Goal: Transaction & Acquisition: Download file/media

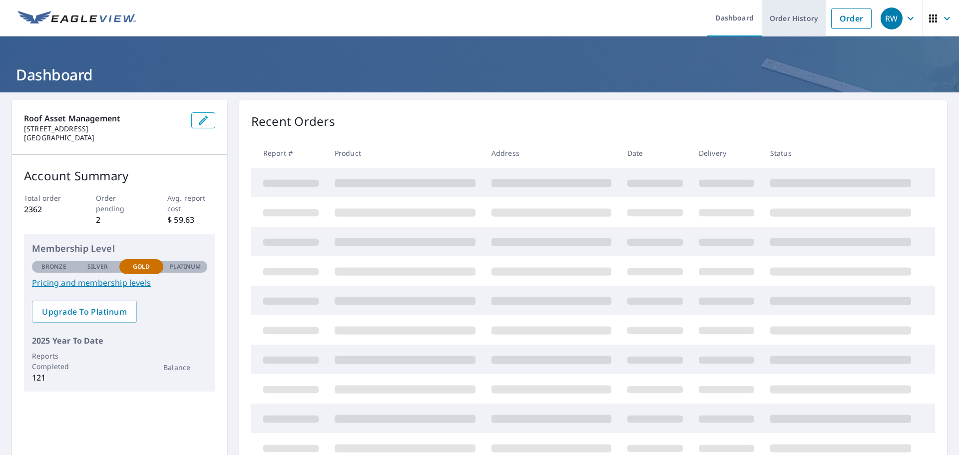
click at [778, 15] on link "Order History" at bounding box center [793, 18] width 64 height 36
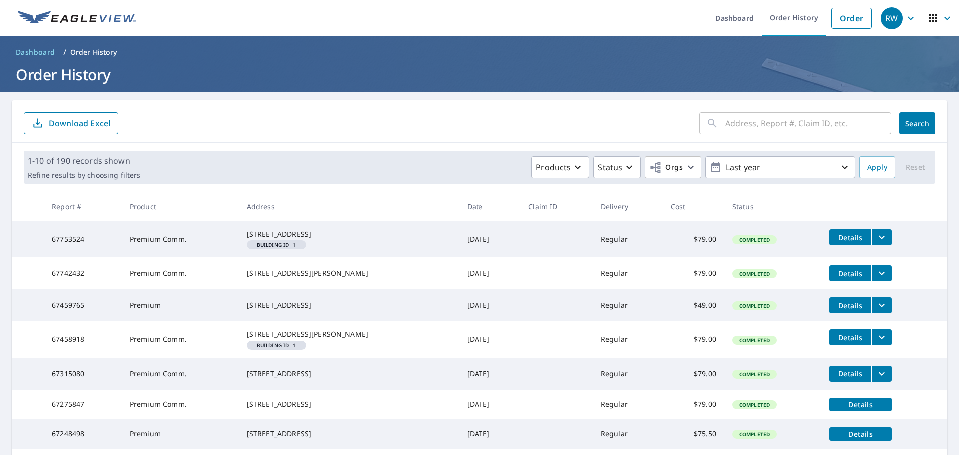
click at [743, 123] on input "text" at bounding box center [808, 123] width 166 height 28
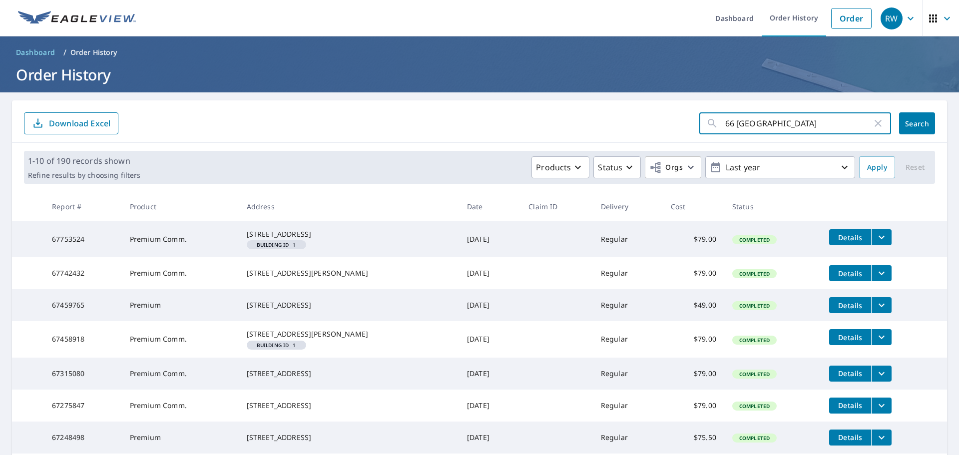
type input "66 [GEOGRAPHIC_DATA]"
click at [907, 122] on span "Search" at bounding box center [917, 123] width 20 height 9
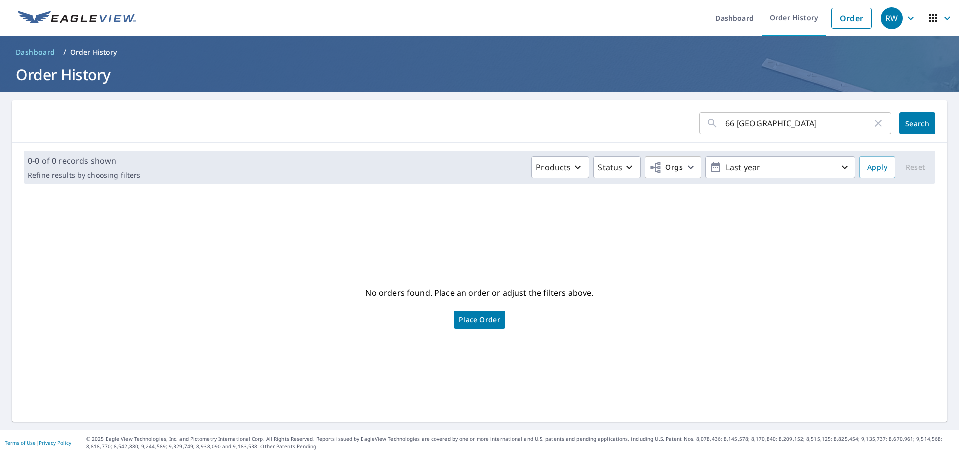
click at [726, 122] on input "66 [GEOGRAPHIC_DATA]" at bounding box center [798, 123] width 147 height 28
type input "68 [GEOGRAPHIC_DATA]"
click at [913, 128] on span "Search" at bounding box center [917, 123] width 20 height 9
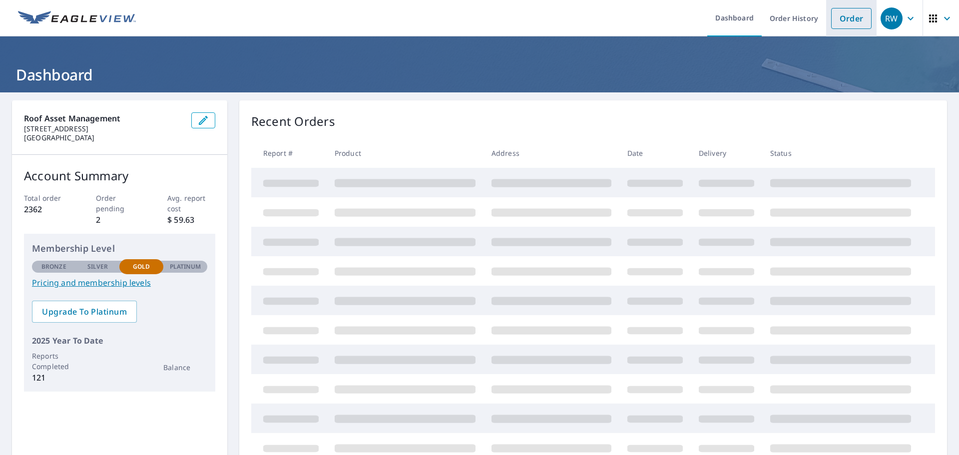
click at [840, 20] on link "Order" at bounding box center [851, 18] width 40 height 21
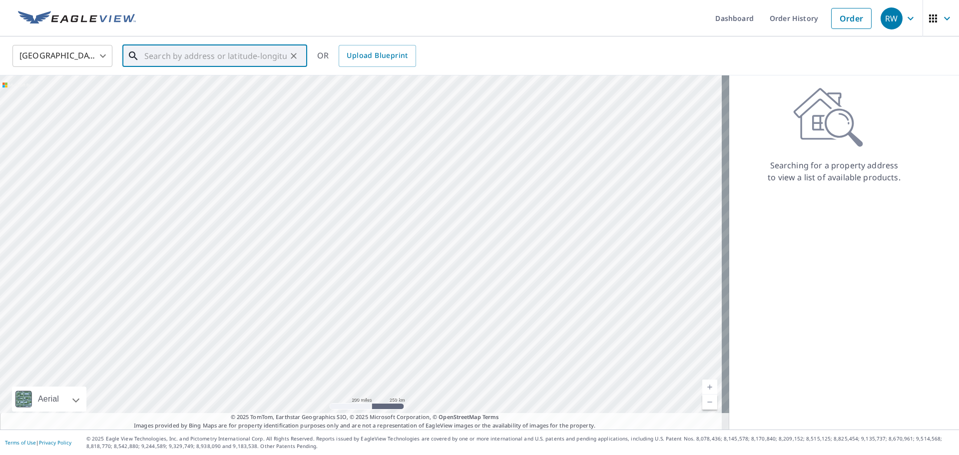
click at [155, 58] on input "text" at bounding box center [215, 56] width 142 height 28
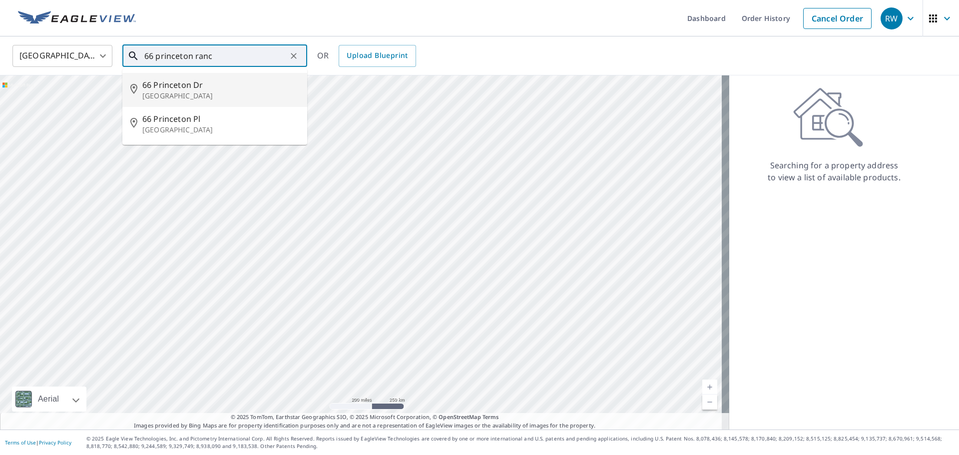
click at [166, 89] on span "66 Princeton Dr" at bounding box center [220, 85] width 157 height 12
type input "66 Princeton Dr Rancho Mirage, CA 92270"
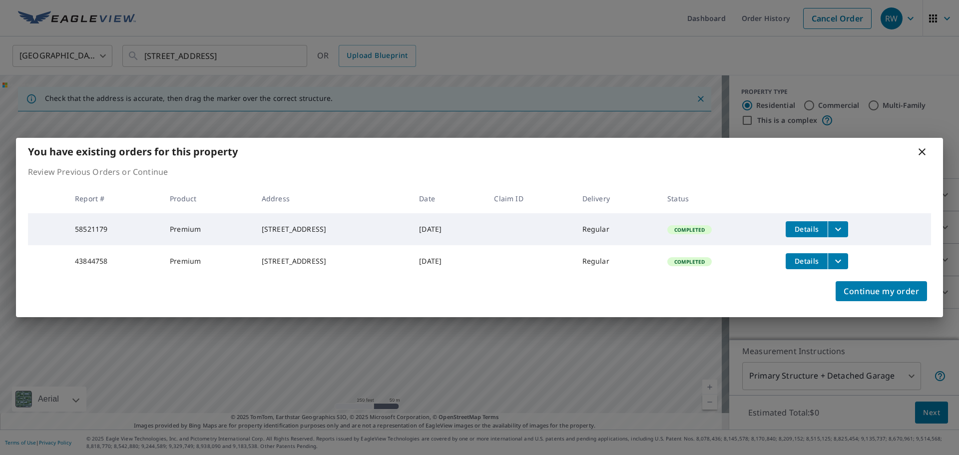
click at [821, 263] on span "Details" at bounding box center [806, 260] width 30 height 9
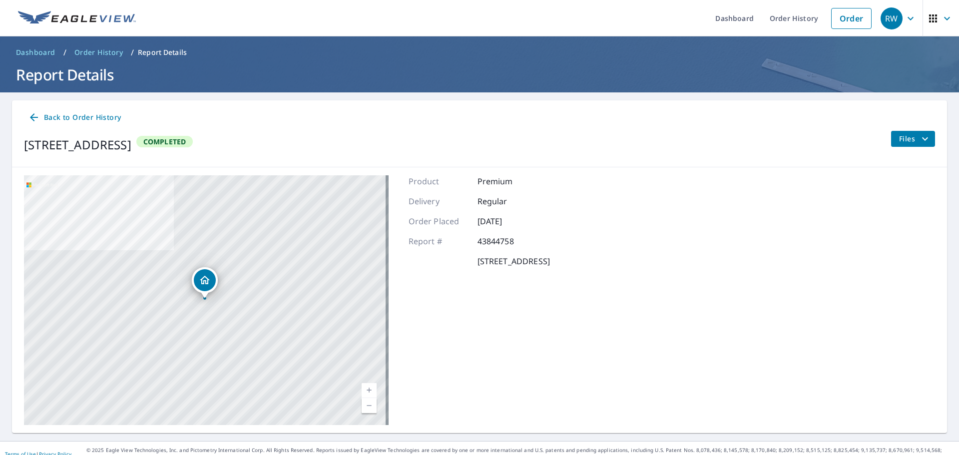
click at [899, 136] on span "Files" at bounding box center [915, 139] width 32 height 12
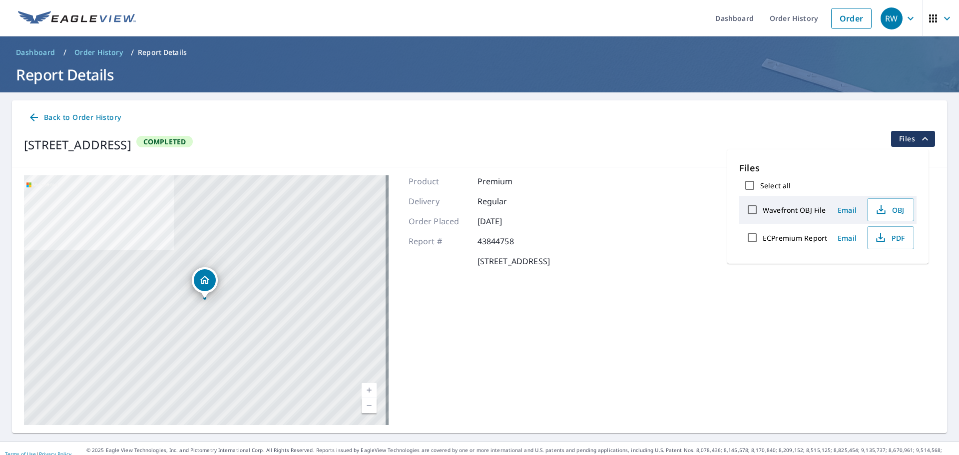
click at [783, 236] on label "ECPremium Report" at bounding box center [794, 237] width 64 height 9
click at [762, 236] on input "ECPremium Report" at bounding box center [751, 237] width 21 height 21
checkbox input "true"
click at [864, 267] on span "Download" at bounding box center [877, 273] width 53 height 12
